Goal: Task Accomplishment & Management: Use online tool/utility

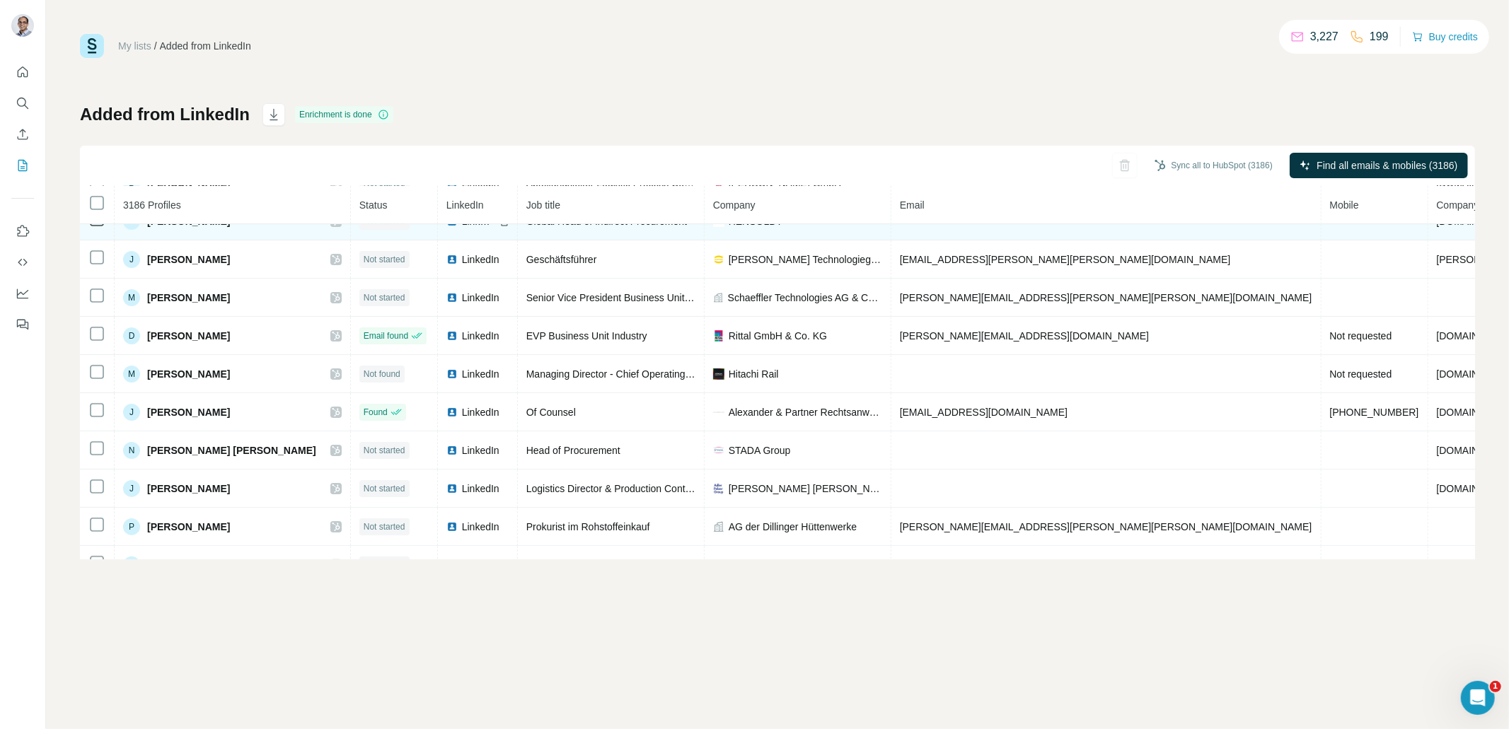
scroll to position [215, 0]
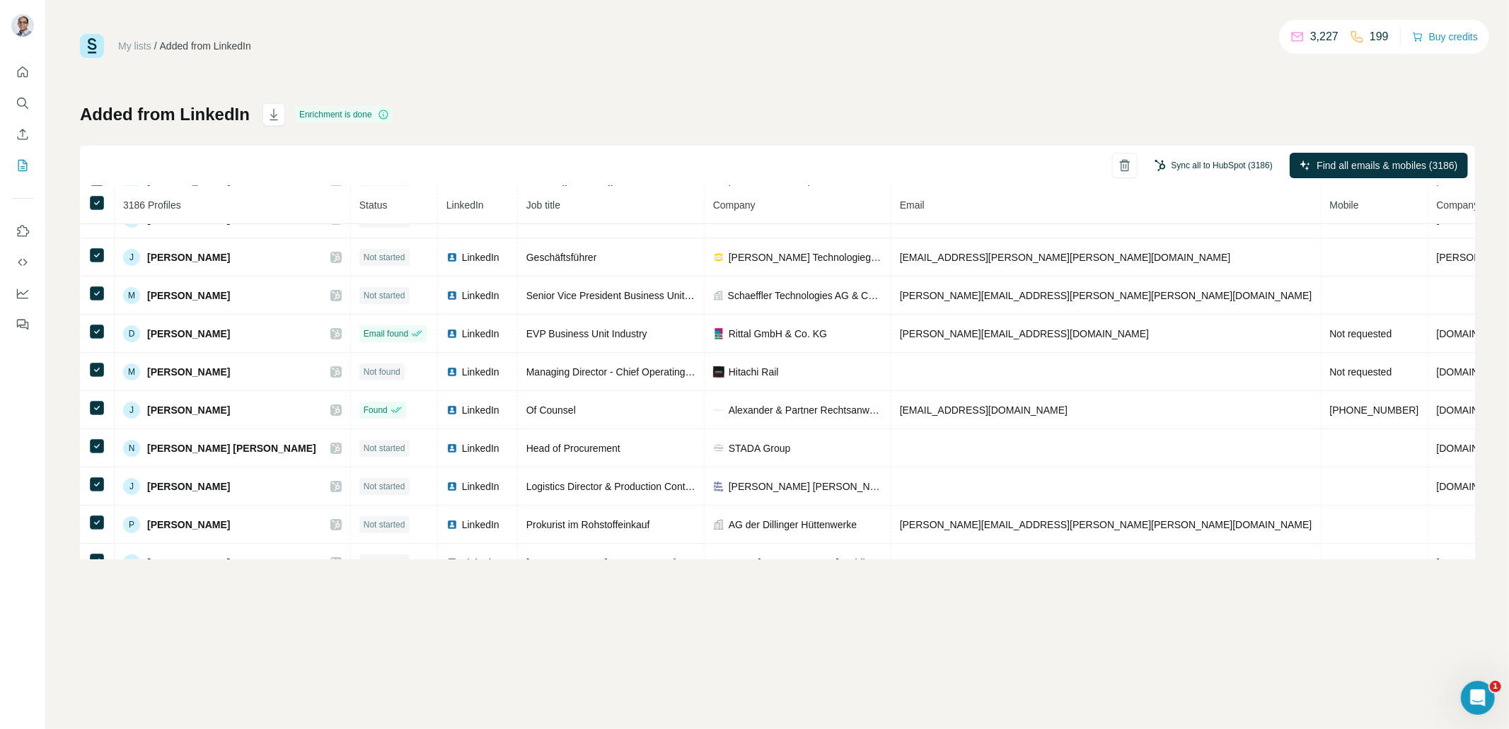
click at [1202, 159] on button "Sync all to HubSpot (3186)" at bounding box center [1214, 165] width 138 height 21
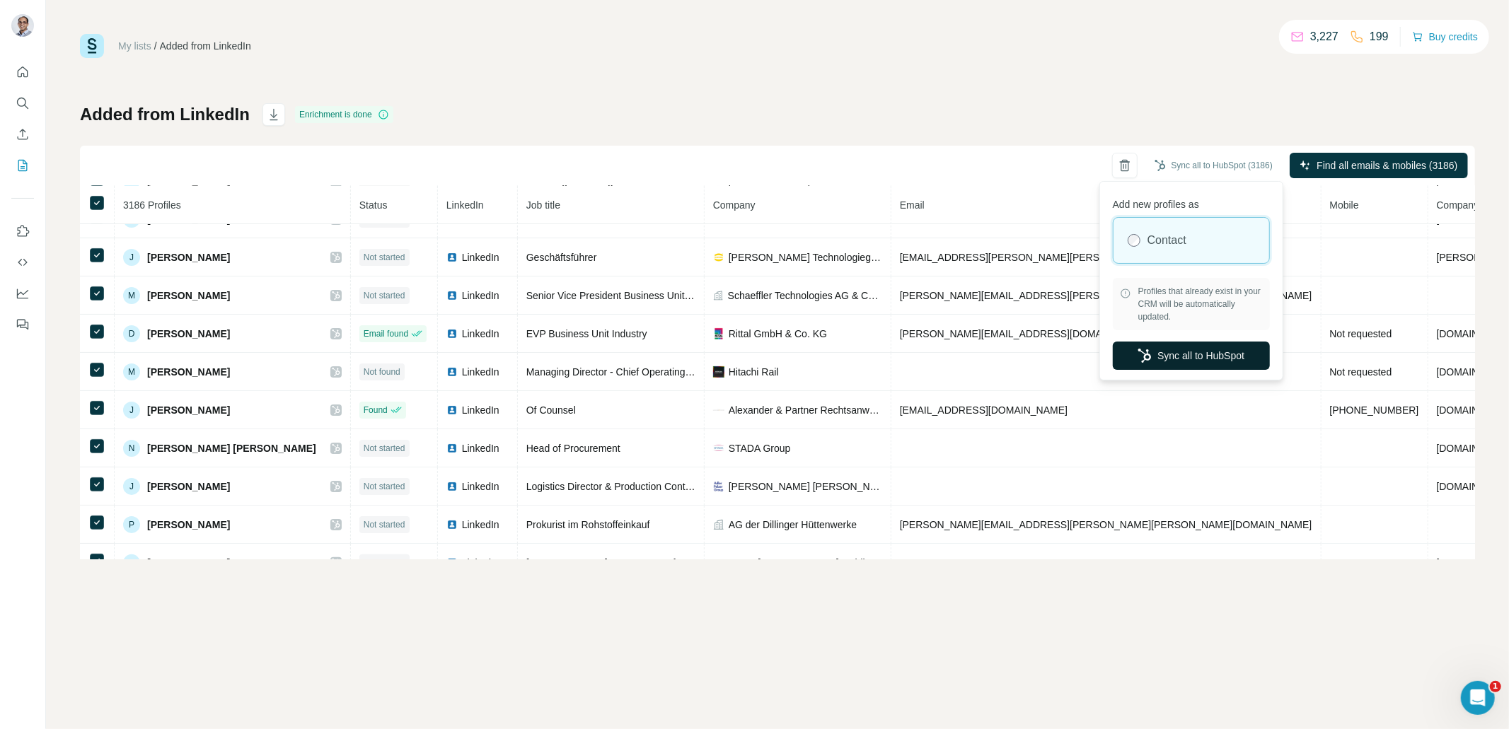
click at [1176, 357] on button "Sync all to HubSpot" at bounding box center [1191, 356] width 157 height 28
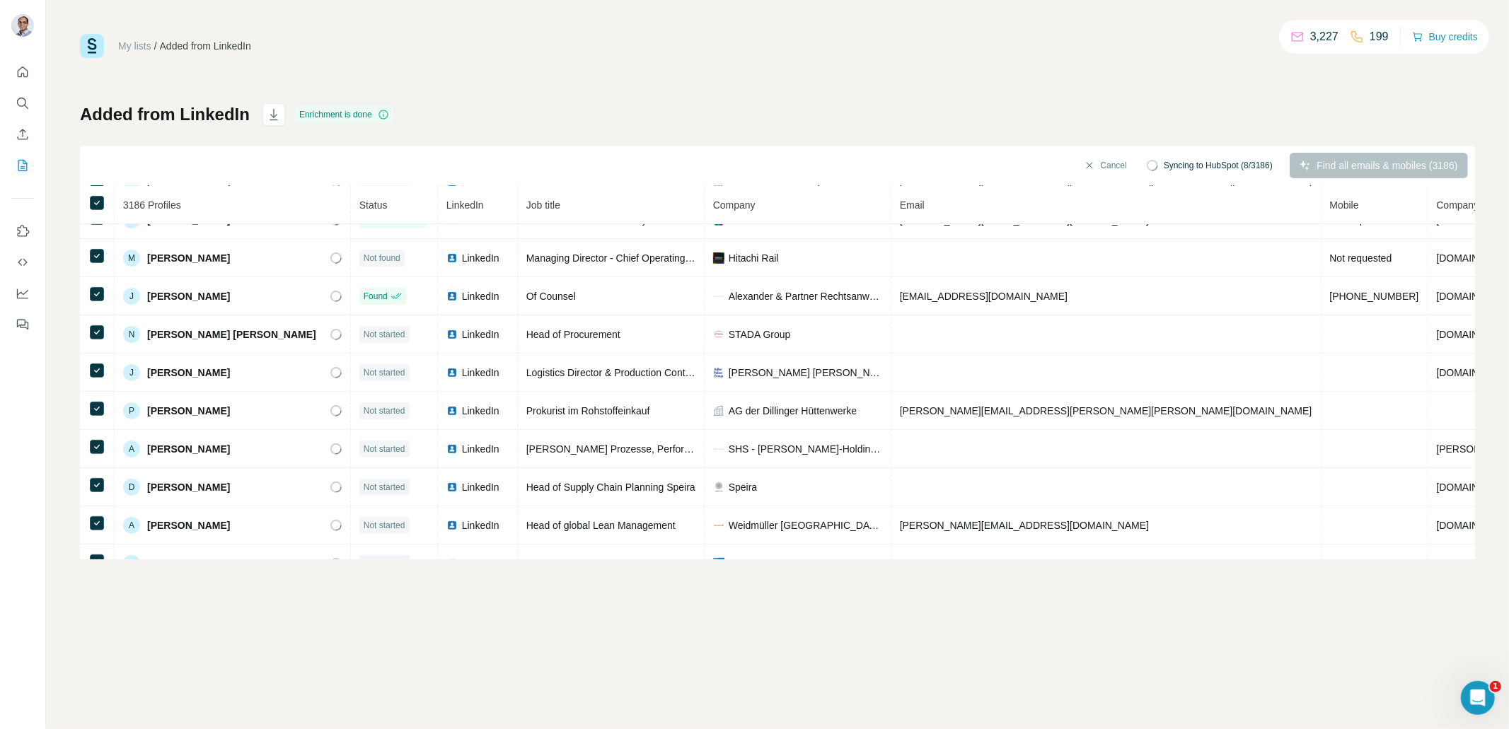
scroll to position [0, 0]
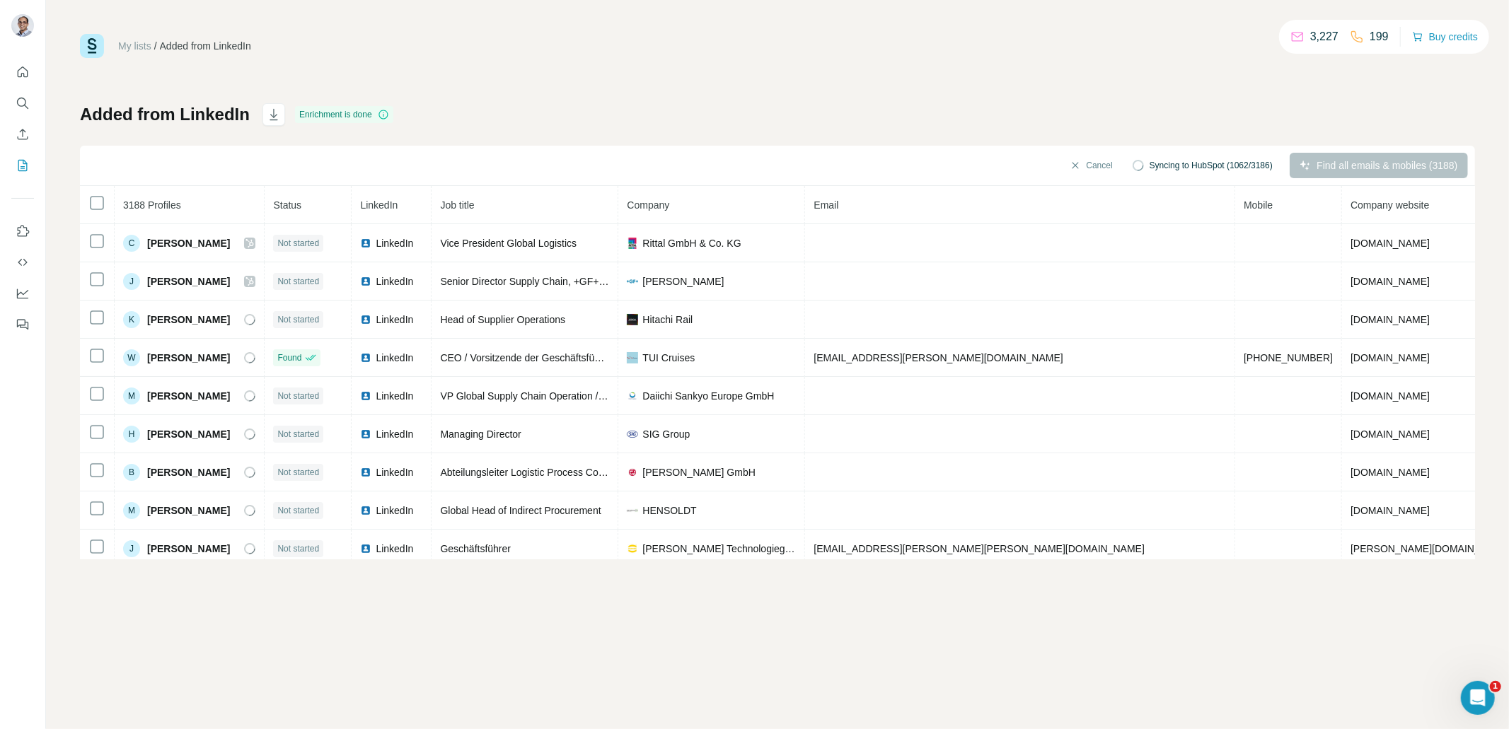
click at [1219, 166] on span "Syncing to HubSpot (1062/3186)" at bounding box center [1211, 165] width 123 height 13
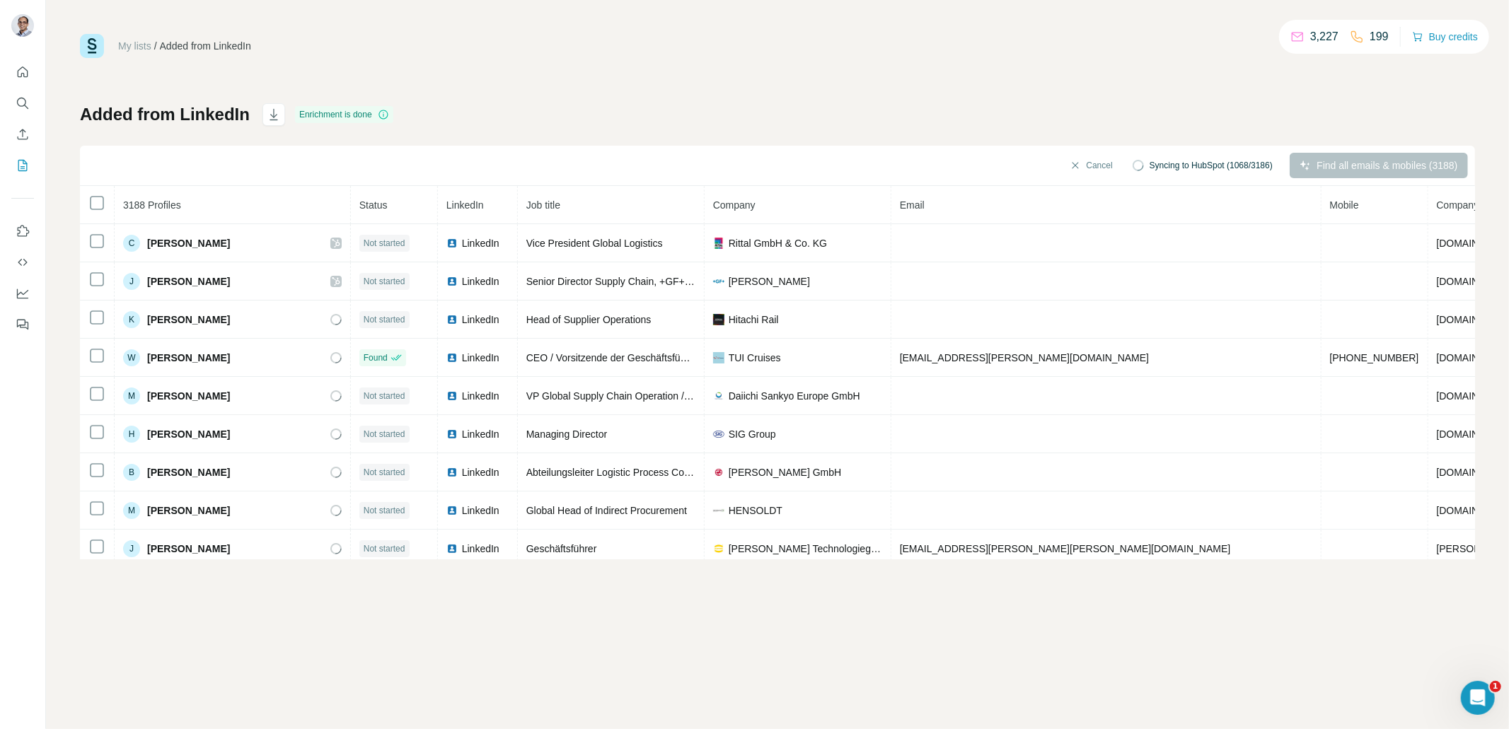
click at [1194, 157] on div "Syncing to HubSpot (1068/3186)" at bounding box center [1203, 165] width 160 height 25
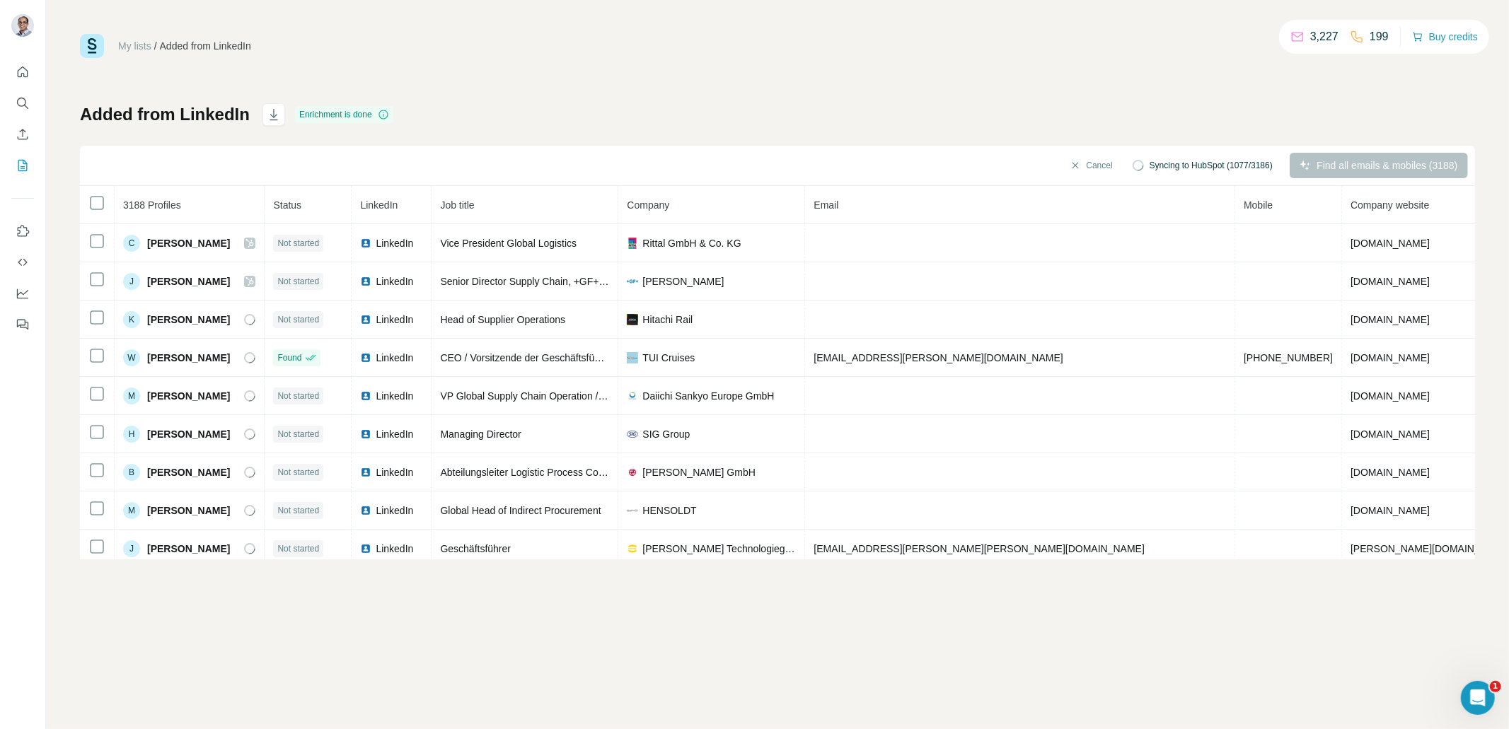
click at [1223, 168] on span "Syncing to HubSpot (1077/3186)" at bounding box center [1211, 165] width 123 height 13
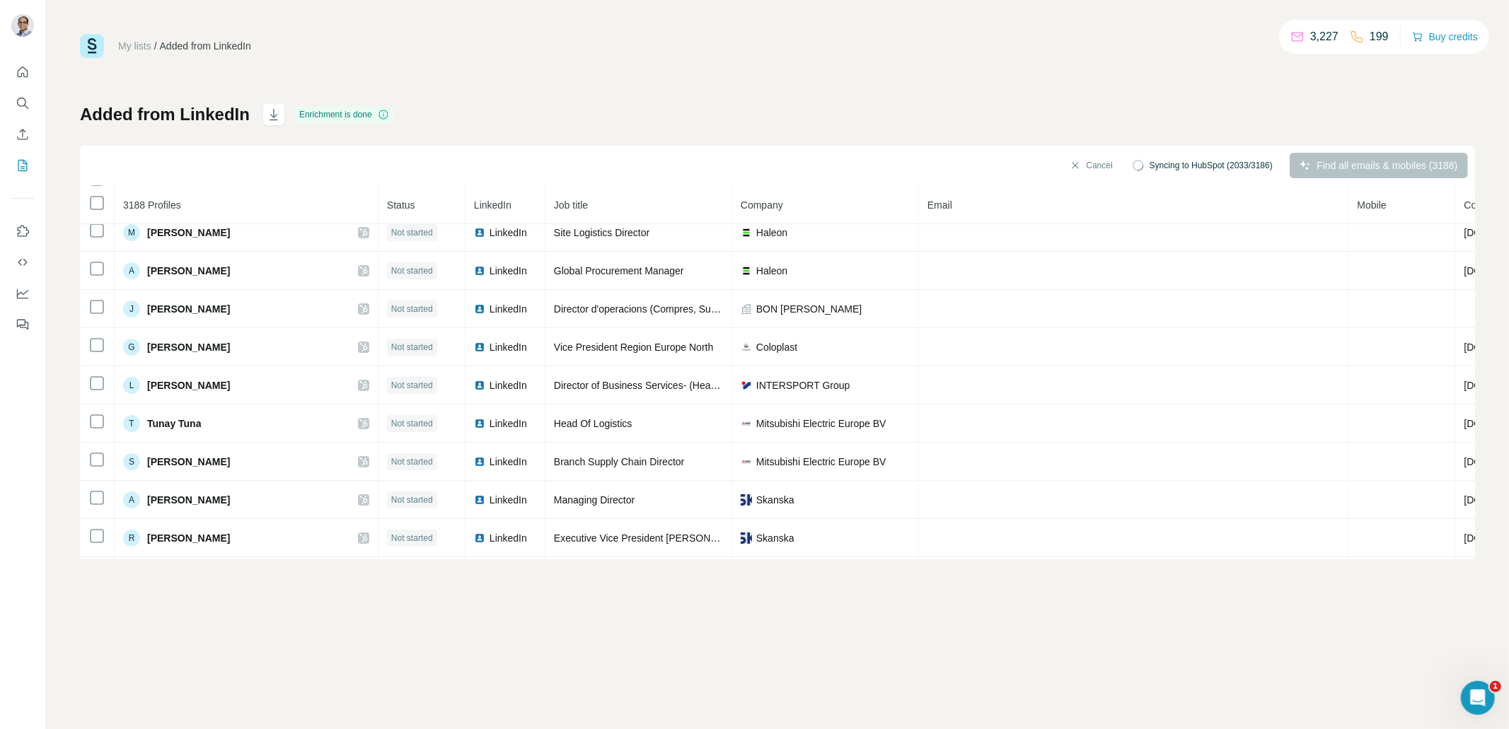
scroll to position [8701, 0]
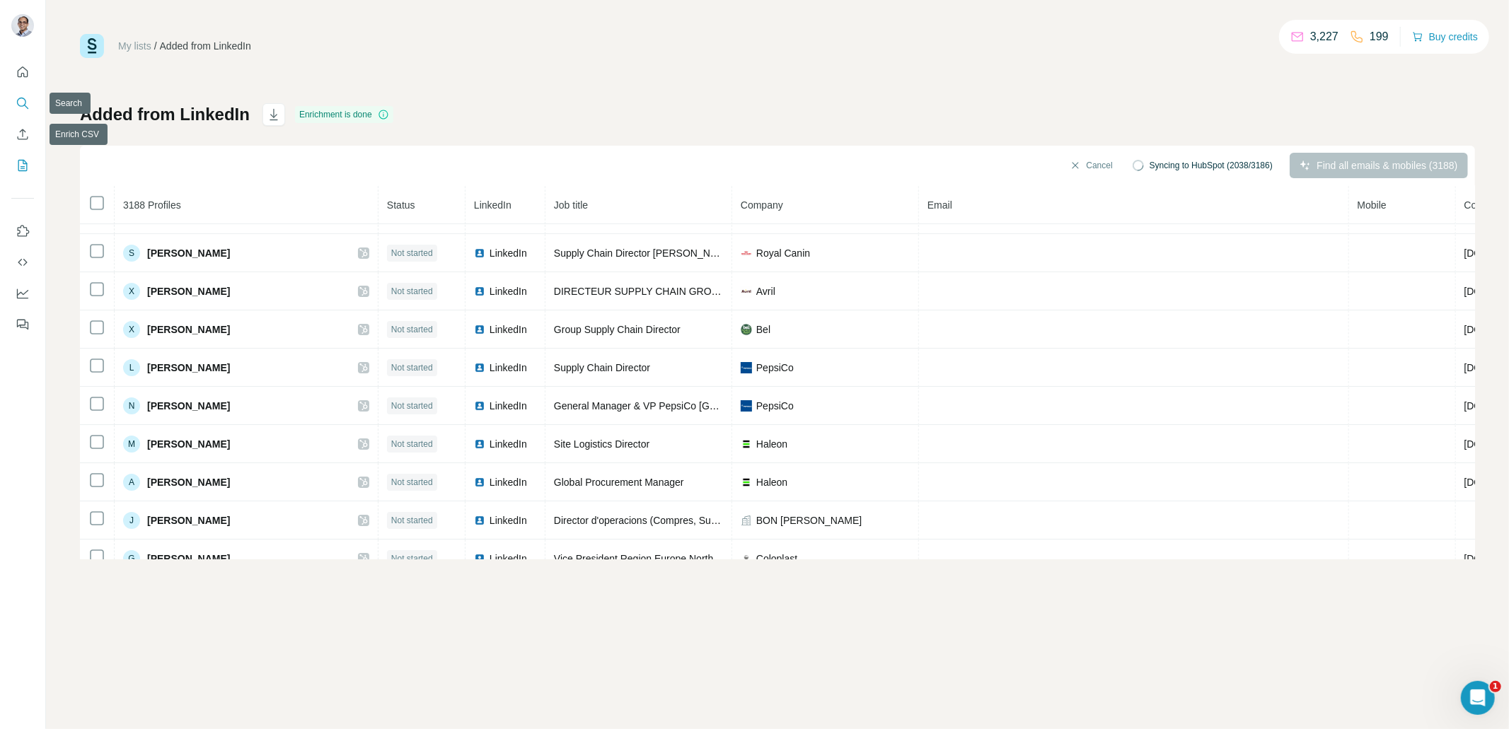
click at [21, 101] on icon "Search" at bounding box center [23, 103] width 14 height 14
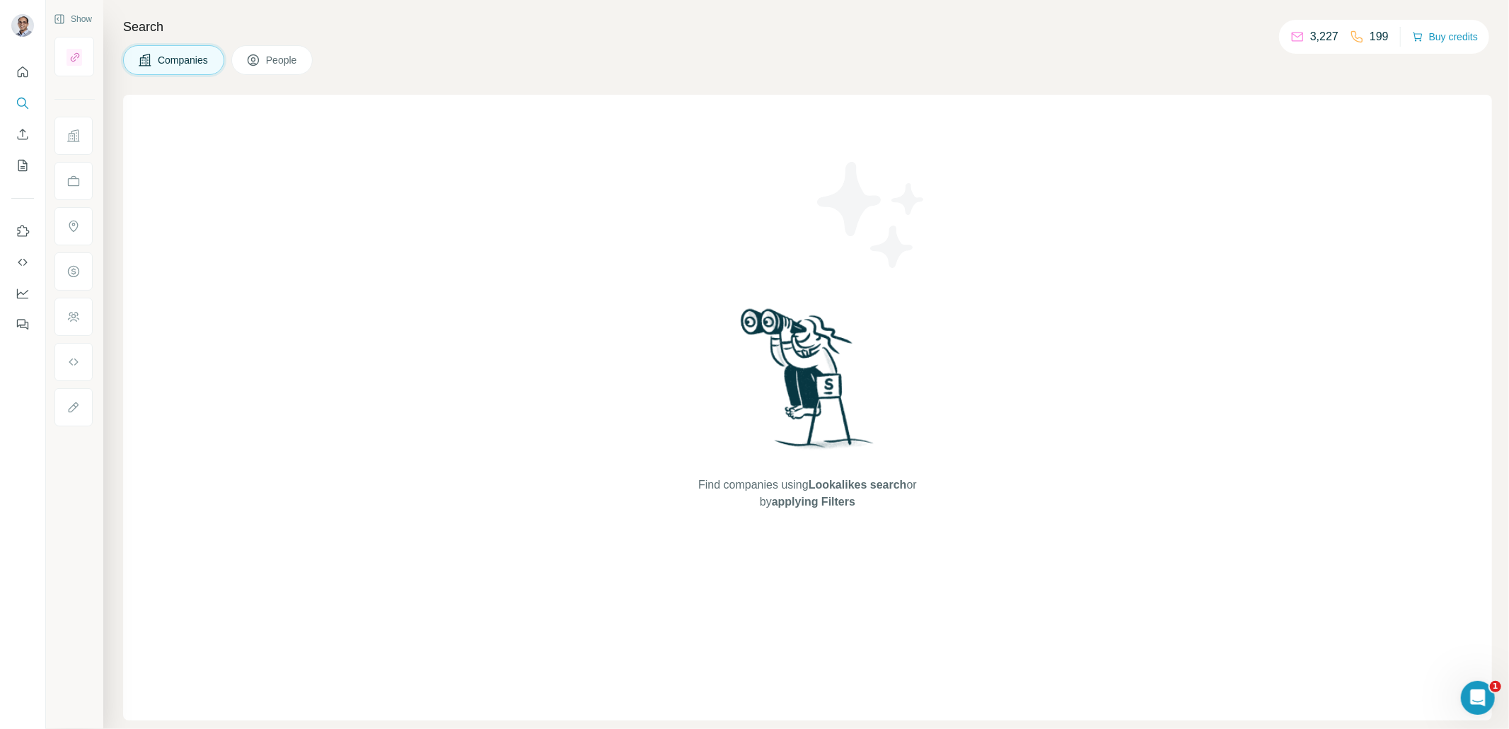
click at [280, 67] on span "People" at bounding box center [282, 60] width 33 height 14
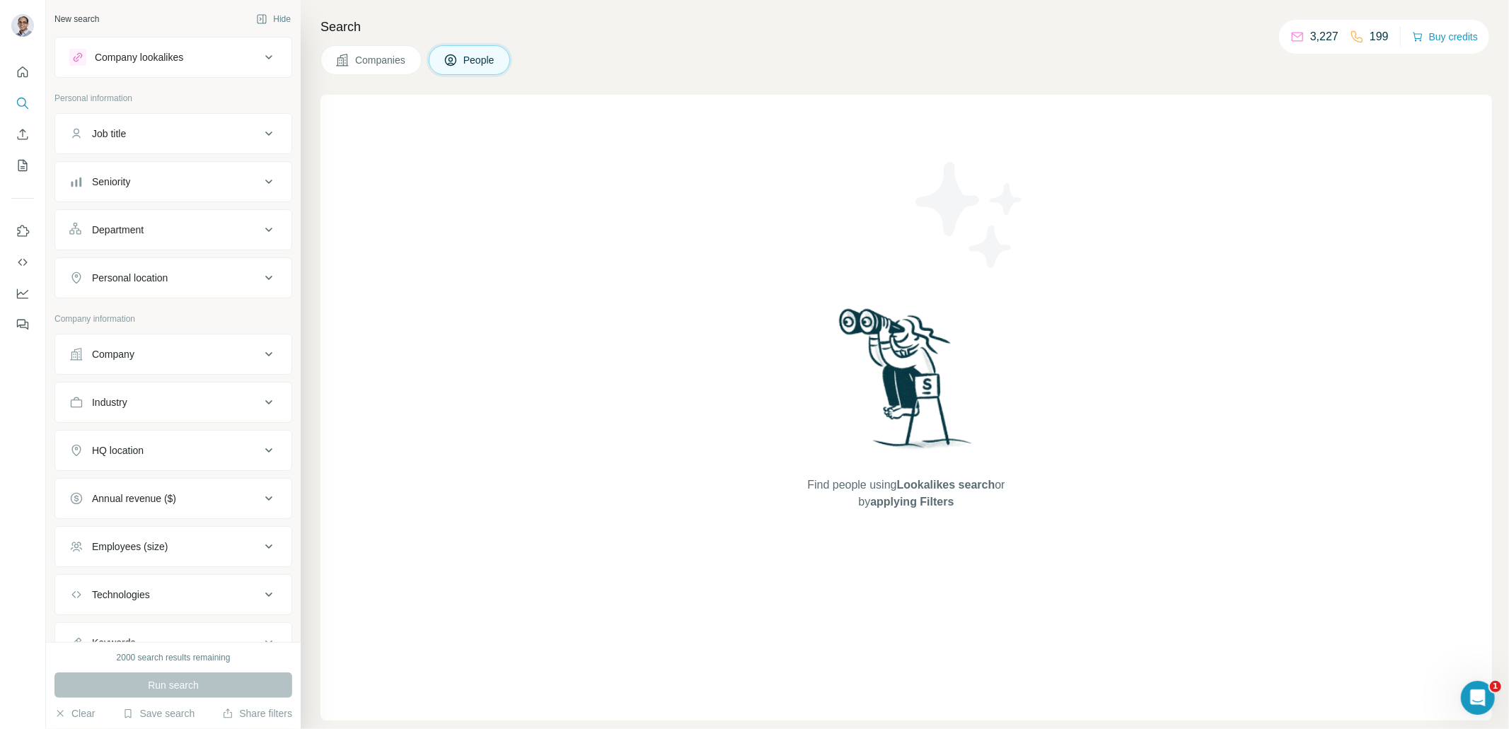
scroll to position [62, 0]
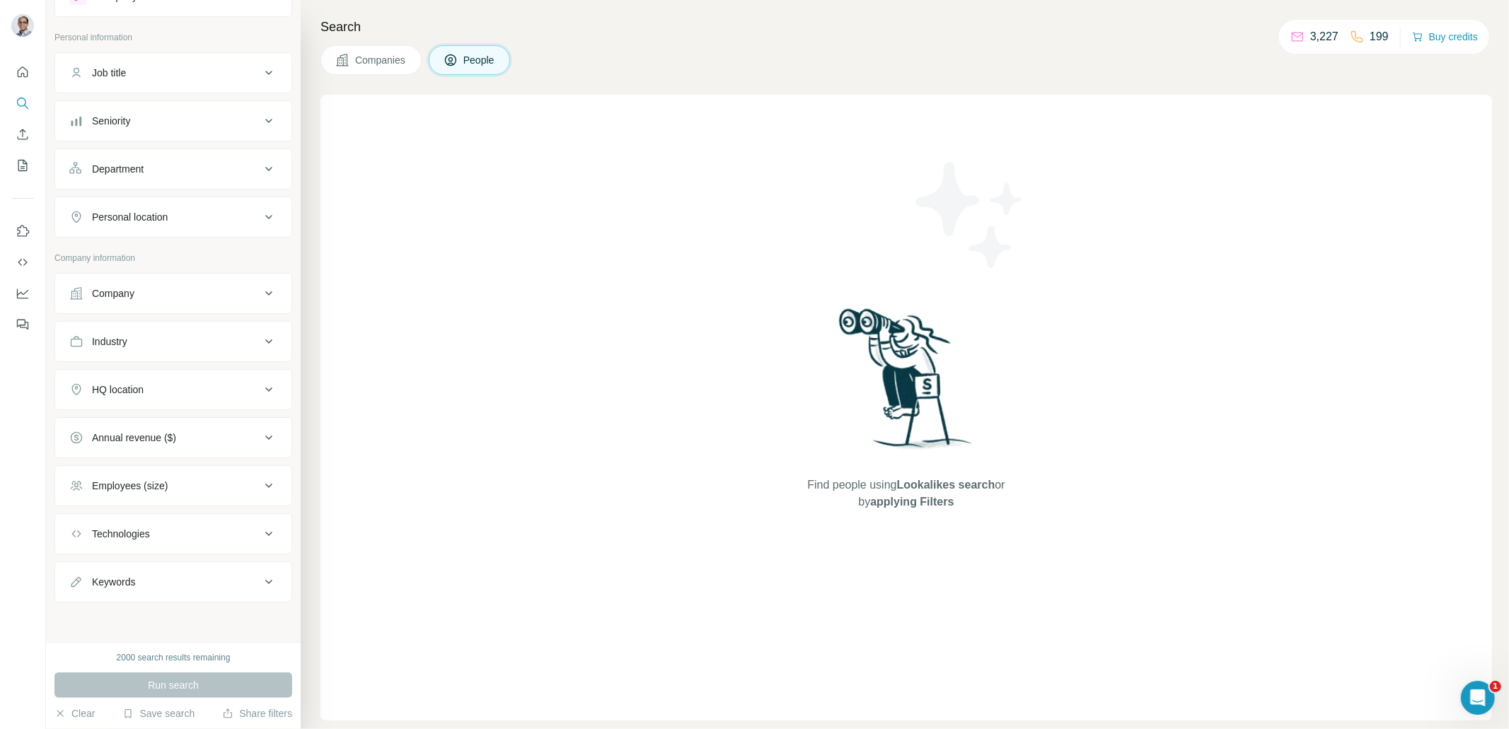
click at [161, 290] on div "Company" at bounding box center [164, 294] width 191 height 14
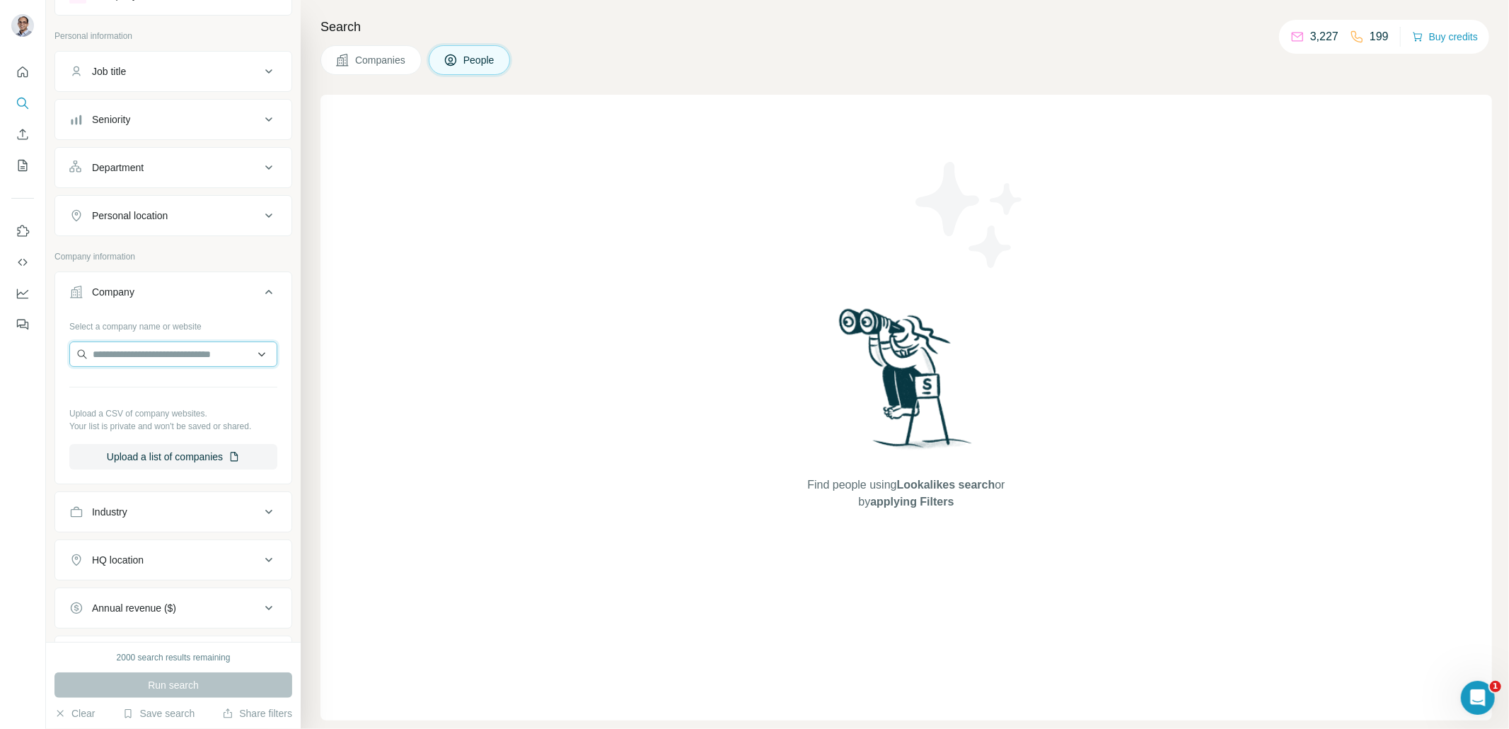
click at [182, 353] on input "text" at bounding box center [173, 354] width 208 height 25
click at [398, 344] on div "Find people using Lookalikes search or by applying Filters" at bounding box center [907, 408] width 1172 height 626
